Goal: Information Seeking & Learning: Find specific fact

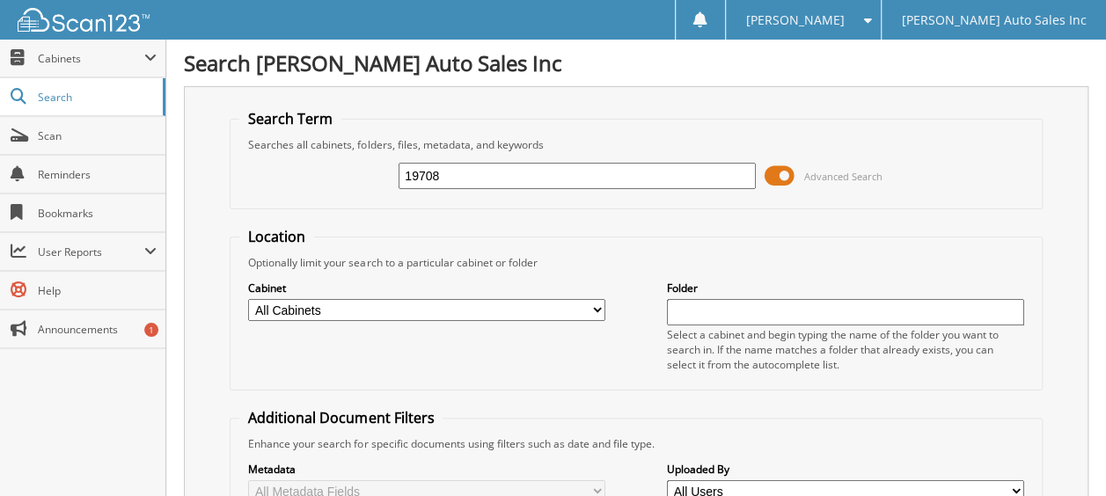
type input "19708"
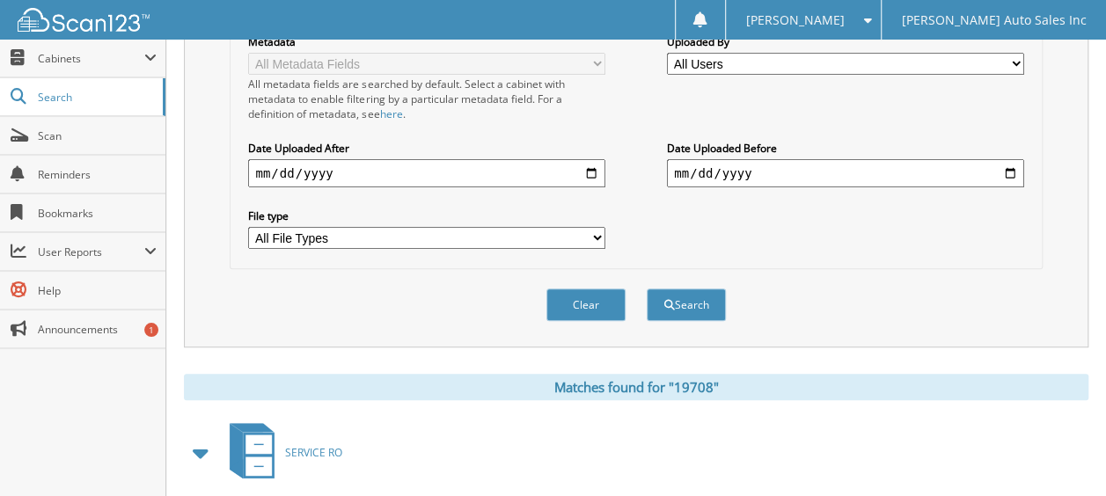
scroll to position [616, 0]
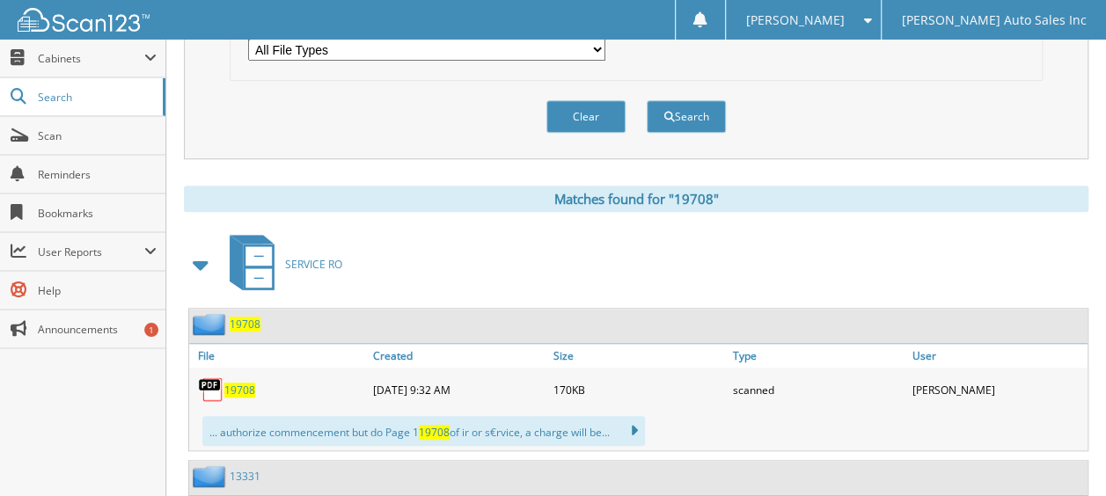
click at [239, 383] on span "19708" at bounding box center [239, 390] width 31 height 15
